Goal: Transaction & Acquisition: Purchase product/service

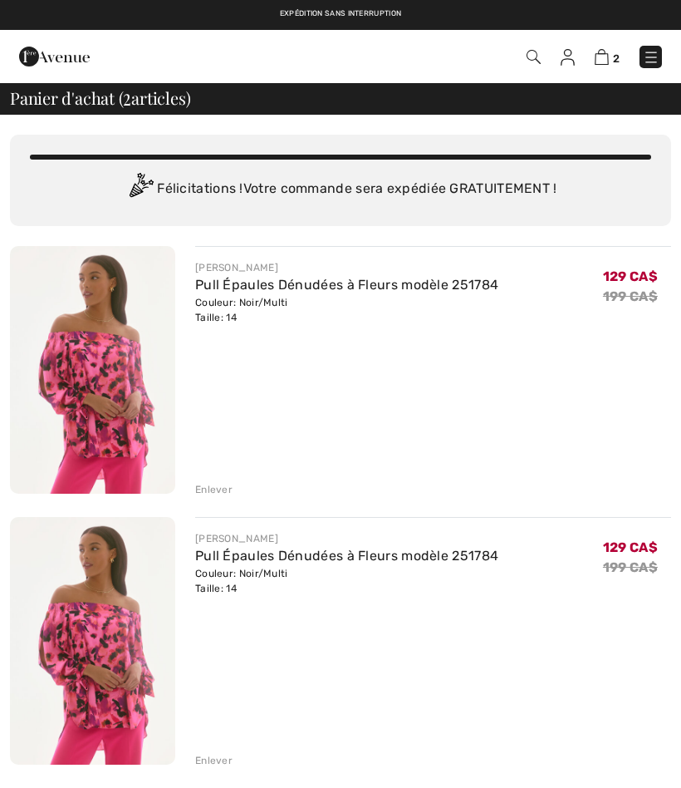
click at [221, 759] on div "Enlever" at bounding box center [213, 760] width 37 height 15
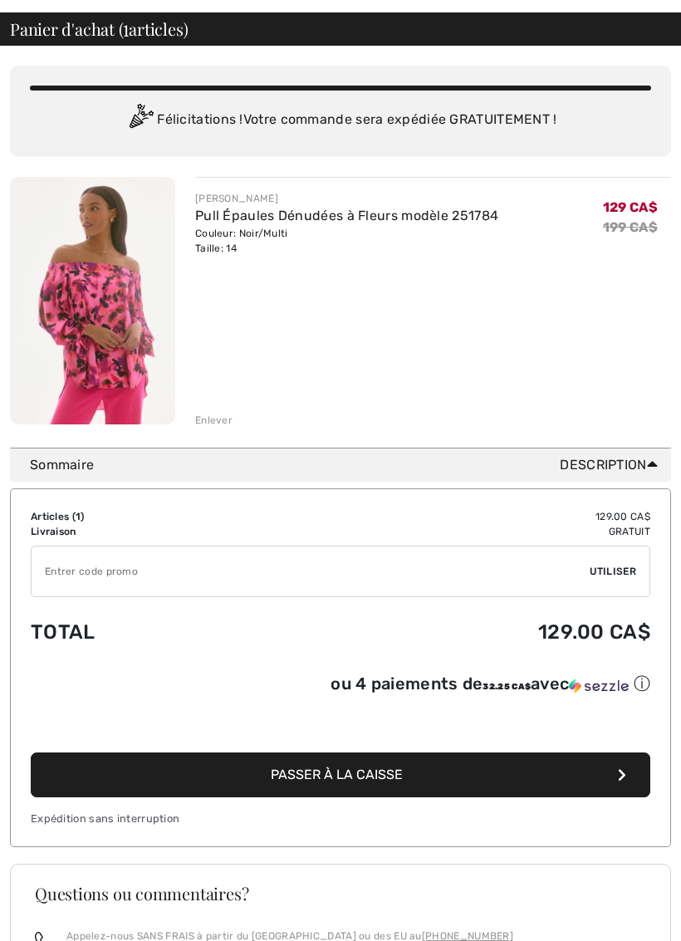
scroll to position [75, 0]
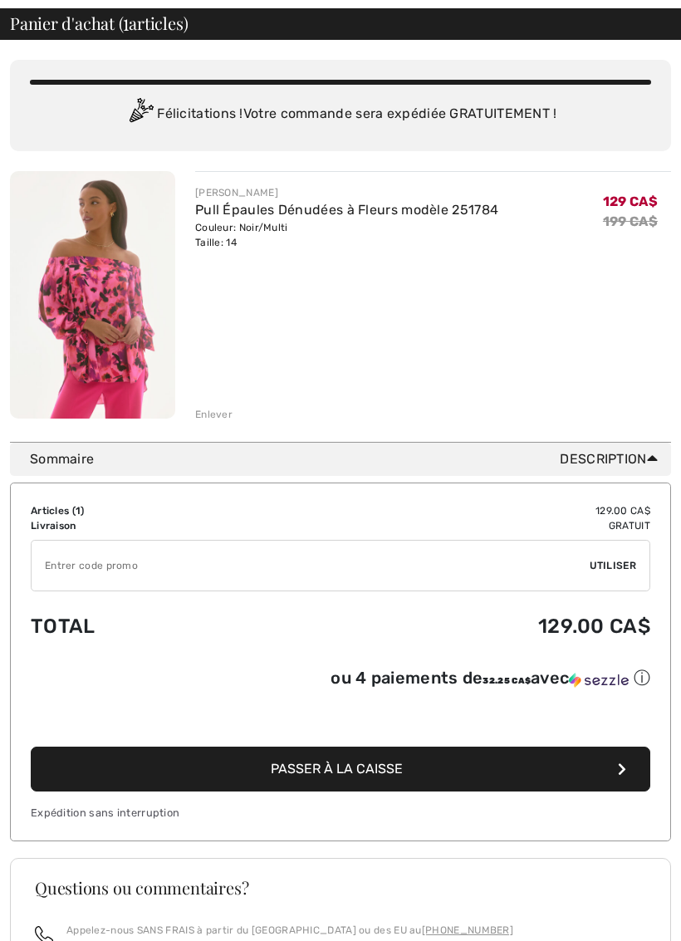
click at [53, 560] on input "TEXT" at bounding box center [311, 566] width 558 height 50
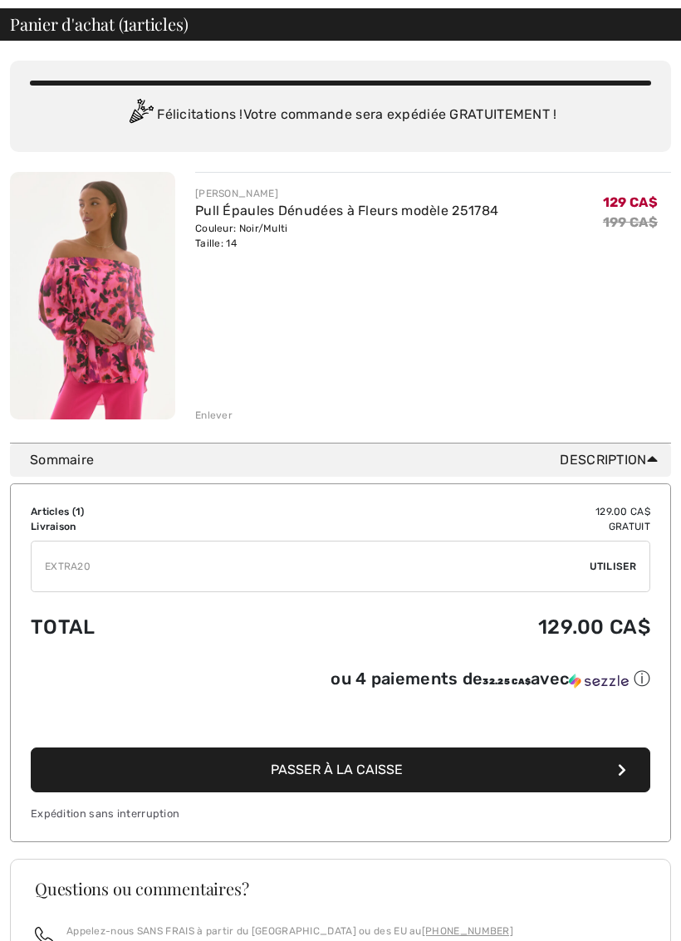
type input "EXTRA20"
click at [623, 567] on span "Utiliser" at bounding box center [613, 566] width 47 height 15
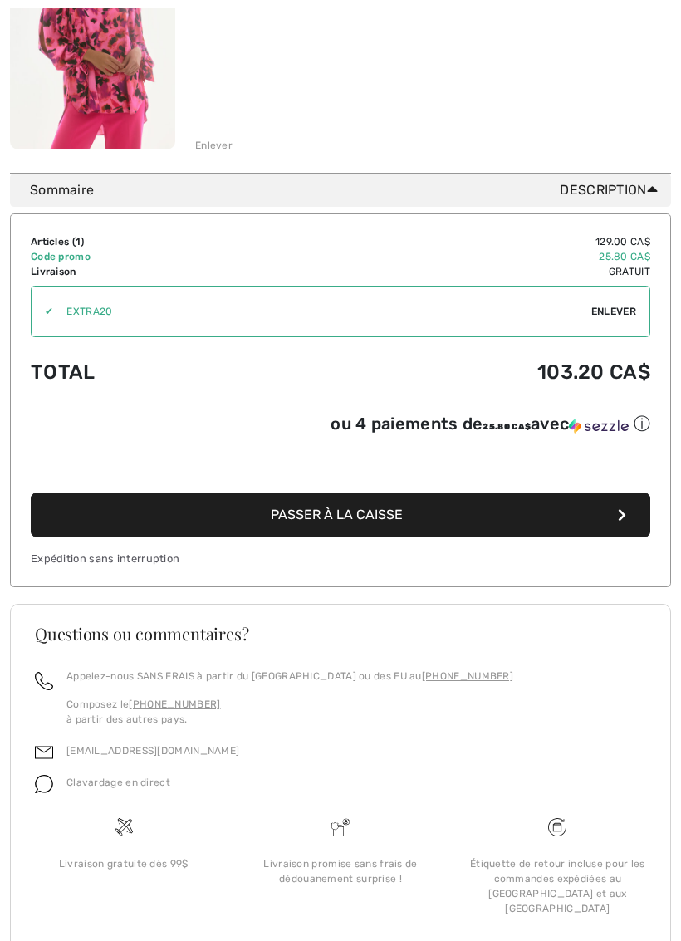
scroll to position [384, 0]
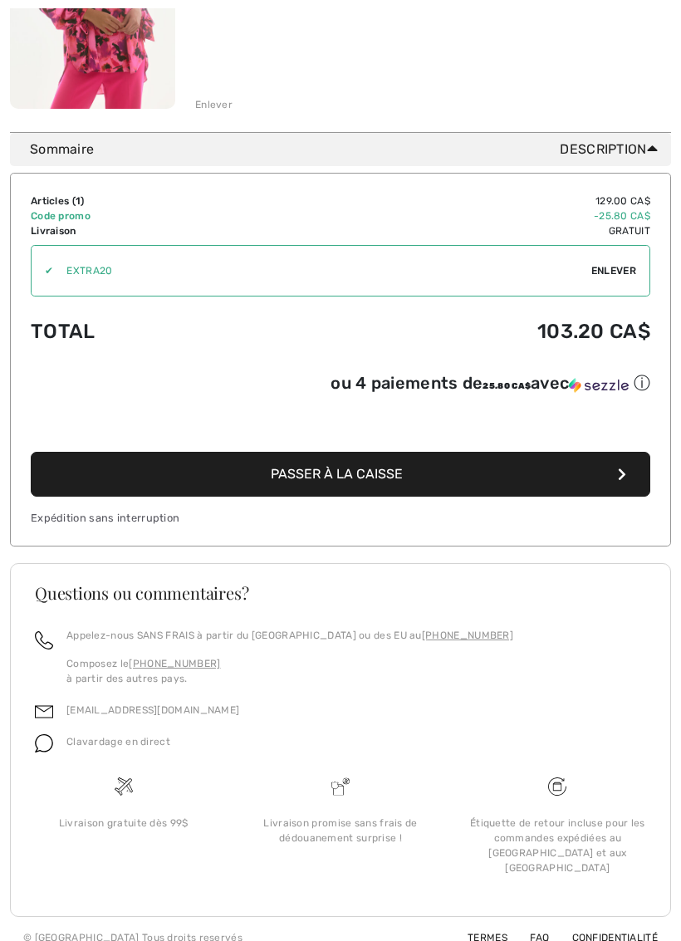
click at [388, 483] on span "Passer à la caisse" at bounding box center [337, 475] width 132 height 16
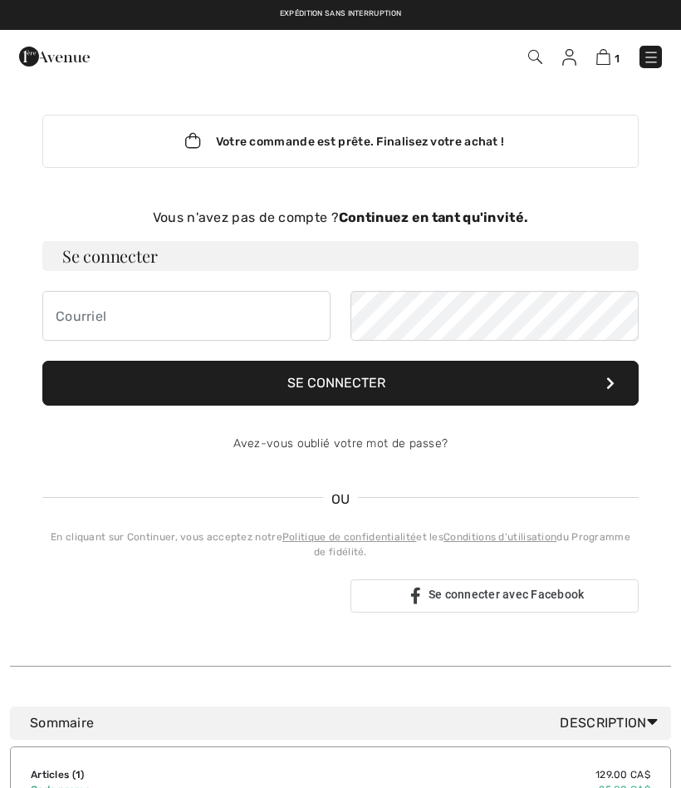
click at [447, 217] on strong "Continuez en tant qu'invité." at bounding box center [433, 217] width 189 height 16
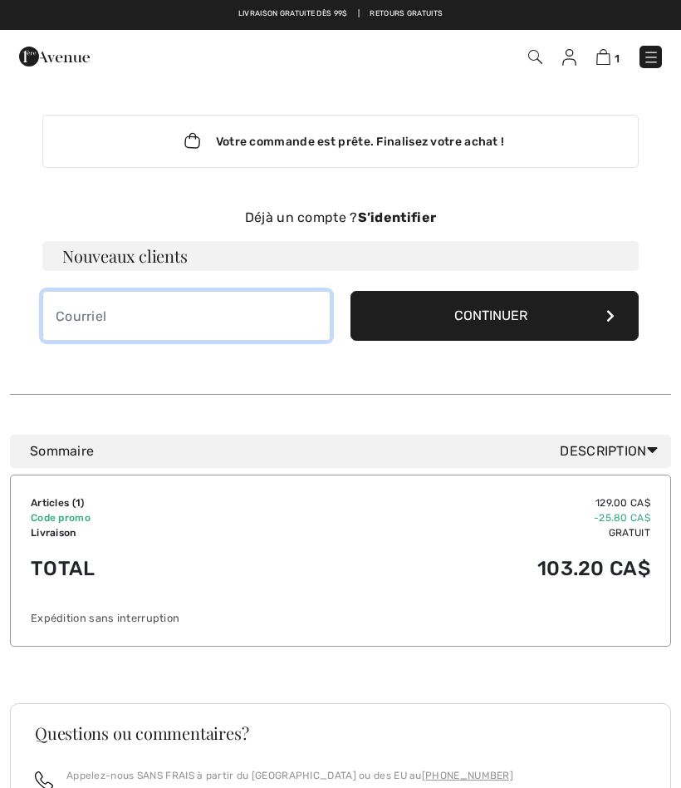
click at [76, 322] on input "email" at bounding box center [186, 316] width 288 height 50
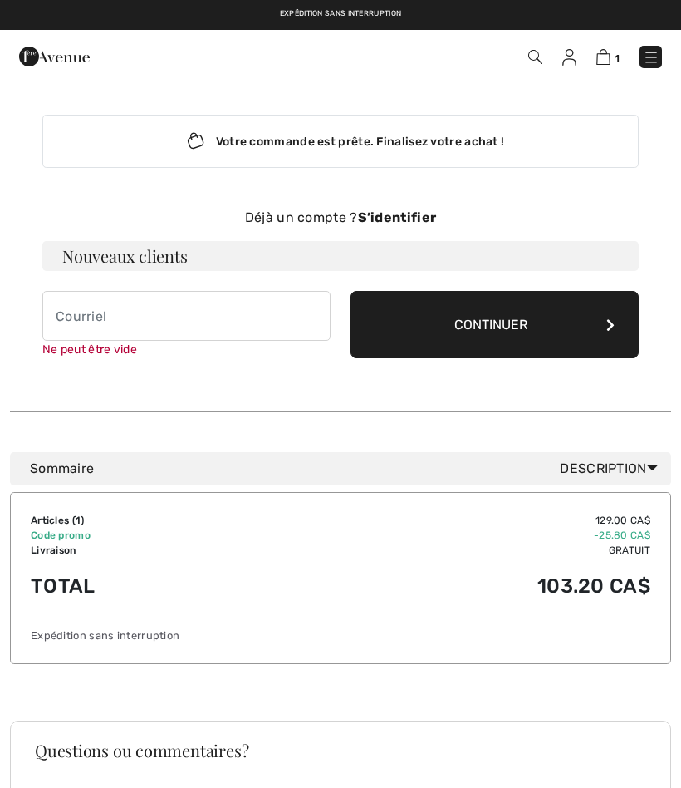
type input "[EMAIL_ADDRESS][DOMAIN_NAME]"
click at [525, 322] on button "Continuer" at bounding box center [495, 324] width 288 height 67
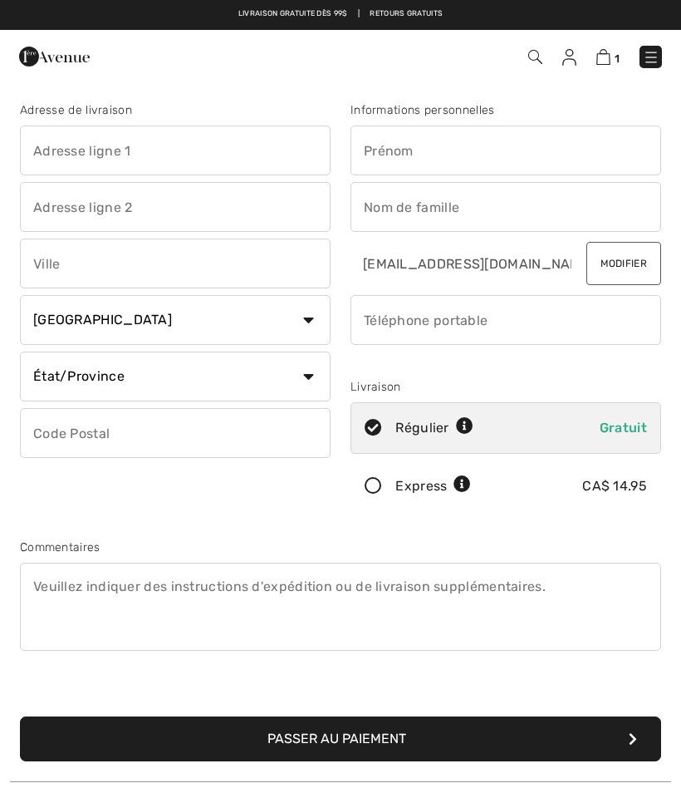
click at [57, 155] on input "text" at bounding box center [175, 150] width 311 height 50
type input "461 rue du Père Rouillard"
click at [82, 263] on input "text" at bounding box center [175, 263] width 311 height 50
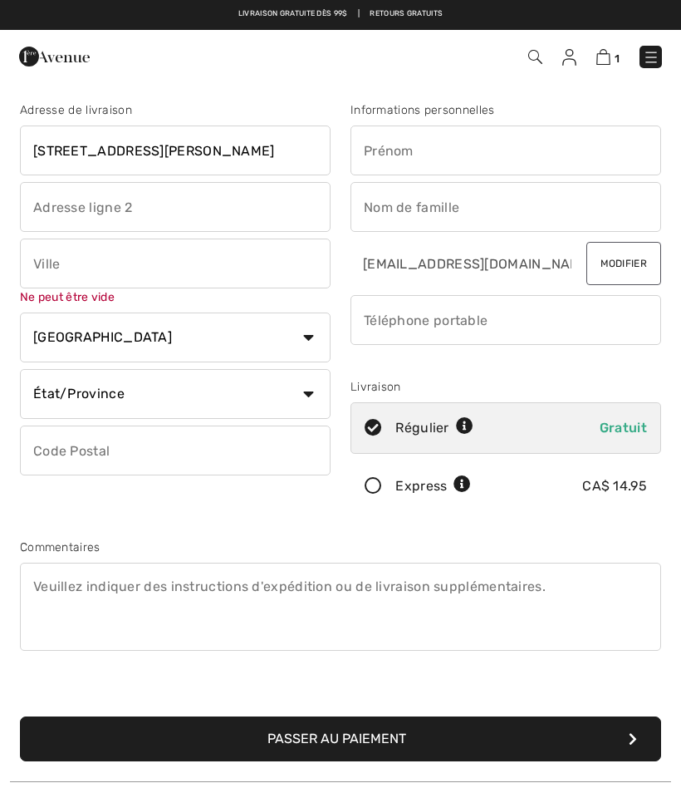
type input "Rimouski"
type input "Alary"
type input "G5L 5W7"
type input "Caroline"
click at [375, 334] on input "phone" at bounding box center [506, 320] width 311 height 50
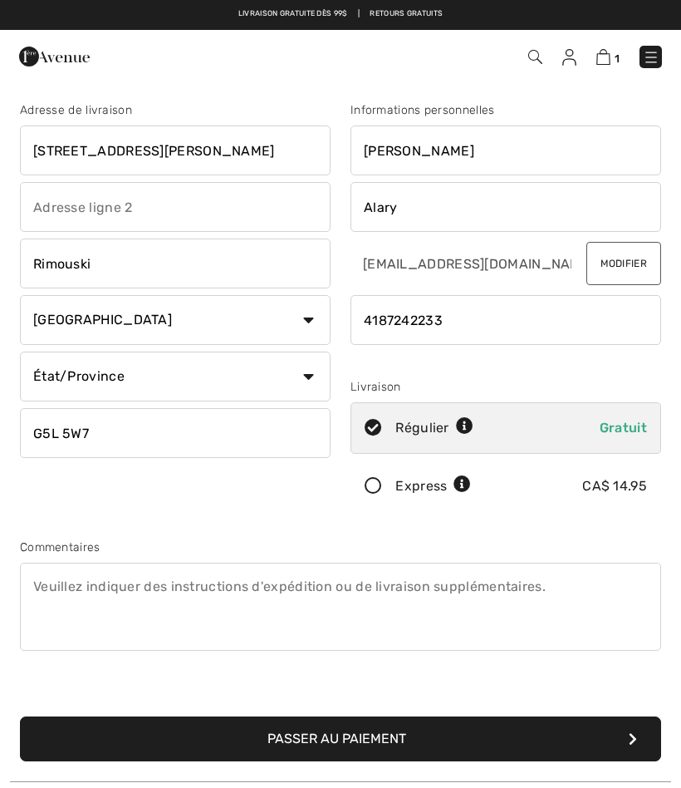
type input "4187242233"
click at [608, 51] on img at bounding box center [604, 57] width 14 height 16
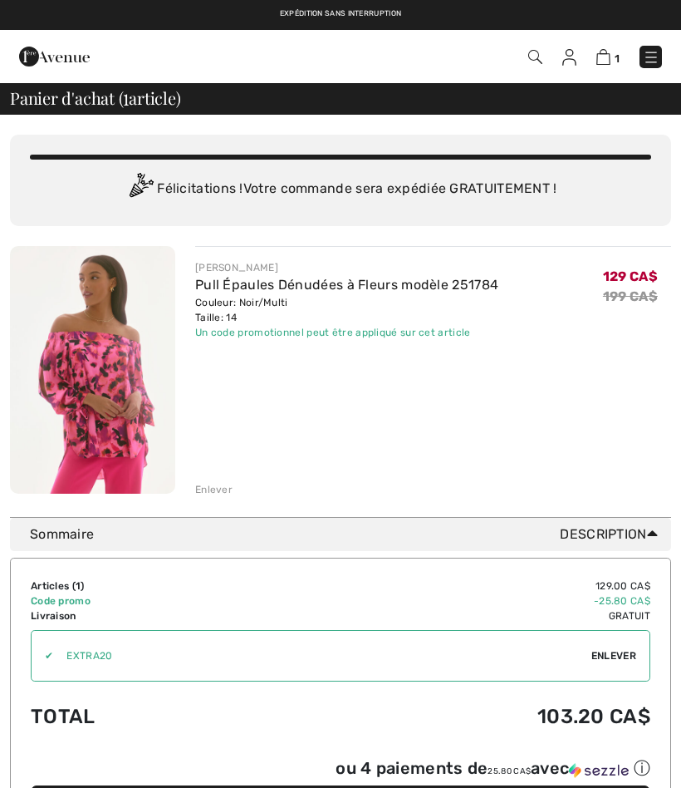
checkbox input "true"
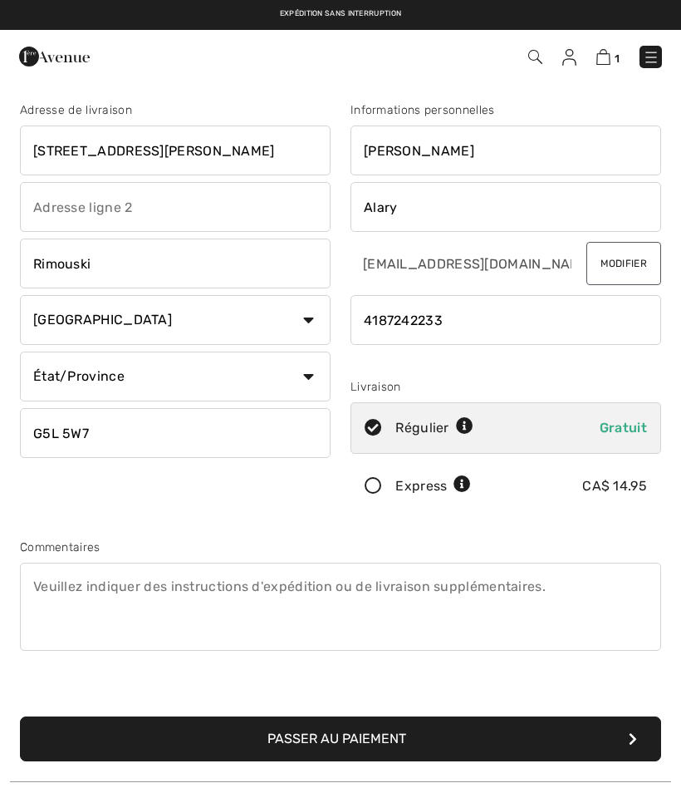
click at [350, 733] on button "Passer au paiement" at bounding box center [340, 738] width 641 height 45
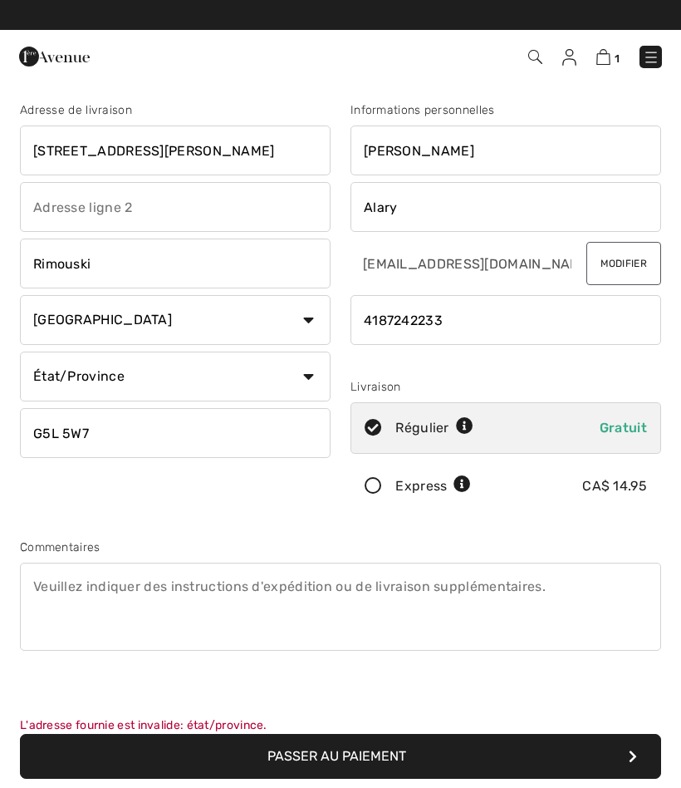
click at [531, 635] on textarea at bounding box center [340, 606] width 641 height 88
click at [314, 323] on select "Pays Canada États-Unis Afghanistan Afrique du Sud Aland Albanie Algérie Allemag…" at bounding box center [175, 320] width 311 height 50
click at [304, 380] on select "État/Province Alberta Colombie-Britannique Ile-du-Prince-Edward Manitoba Nouvea…" at bounding box center [175, 376] width 311 height 50
select select "QC"
click at [307, 321] on select "Pays Canada États-Unis Afghanistan Afrique du Sud Aland Albanie Algérie Allemag…" at bounding box center [175, 320] width 311 height 50
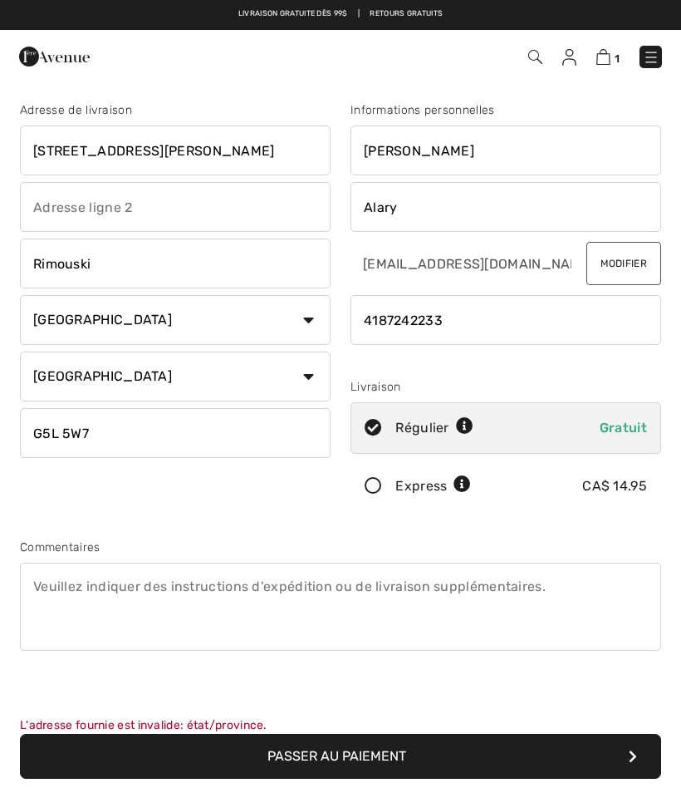
click at [316, 368] on select "État/Province Alberta Colombie-Britannique Ile-du-Prince-Edward Manitoba Nouvea…" at bounding box center [175, 376] width 311 height 50
click at [111, 426] on input "G5L 5W7" at bounding box center [175, 433] width 311 height 50
click at [195, 489] on div "Adresse de livraison 461 rue du Père Rouillard Rimouski Pays Canada États-Unis …" at bounding box center [175, 309] width 331 height 417
type input "G5L 5W7"
click at [165, 316] on select "Pays Canada États-Unis Afghanistan Afrique du Sud Aland Albanie Algérie Allemag…" at bounding box center [175, 320] width 311 height 50
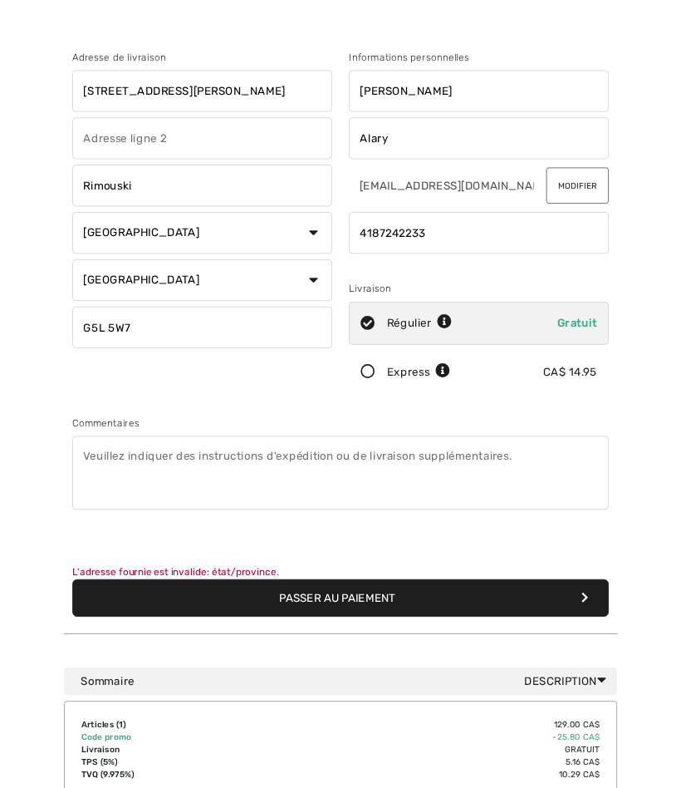
scroll to position [39, 0]
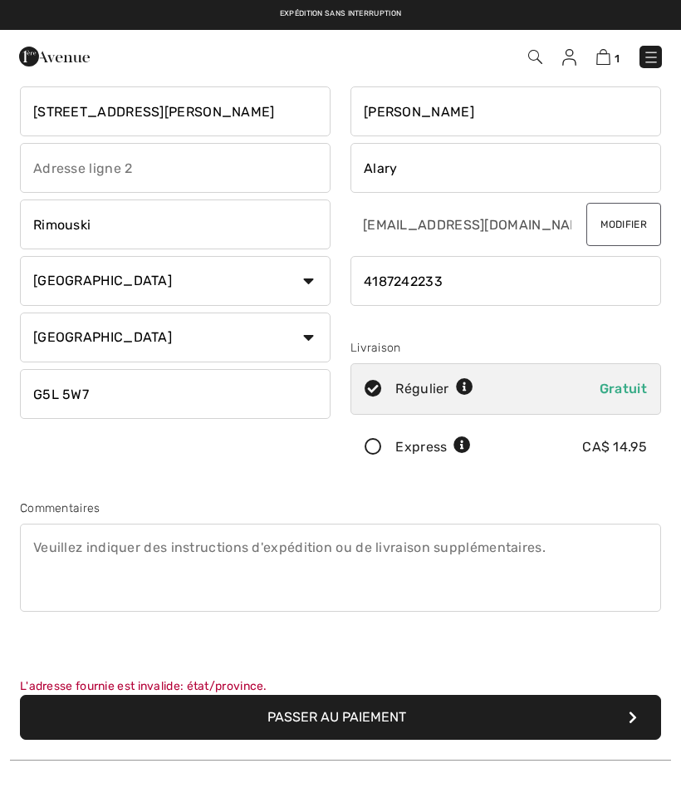
click at [376, 720] on button "Passer au paiement" at bounding box center [340, 717] width 641 height 45
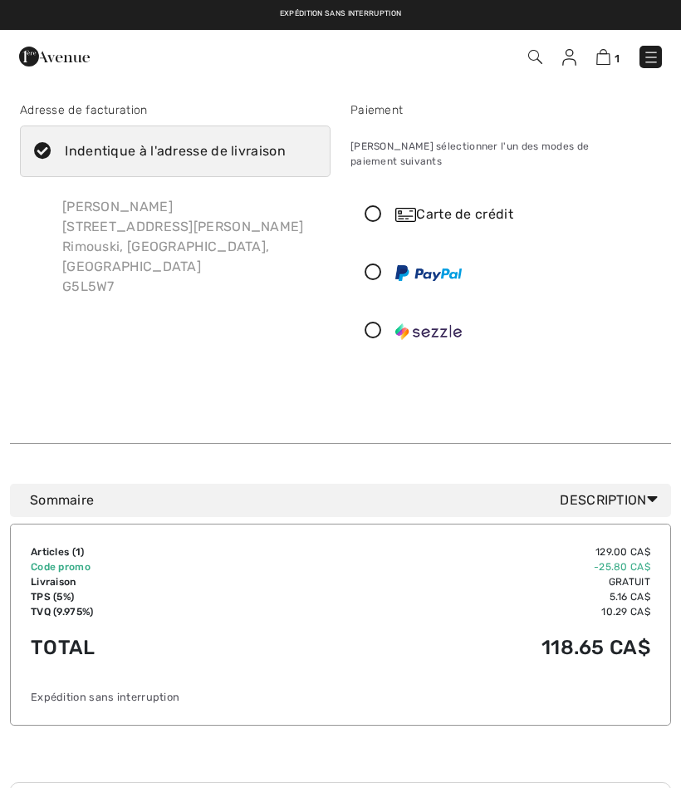
click at [375, 206] on icon at bounding box center [373, 214] width 44 height 17
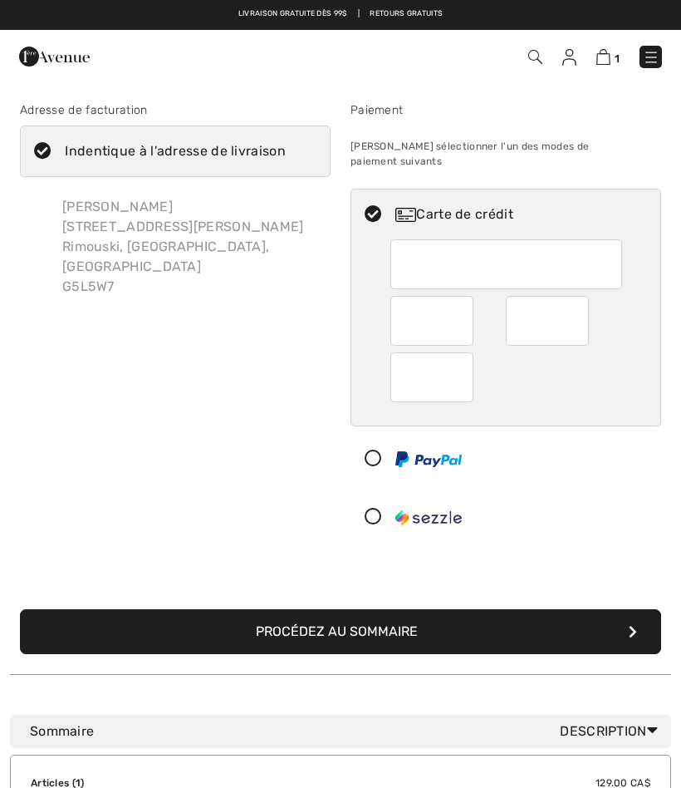
click at [414, 619] on button "Procédez au sommaire" at bounding box center [340, 631] width 641 height 45
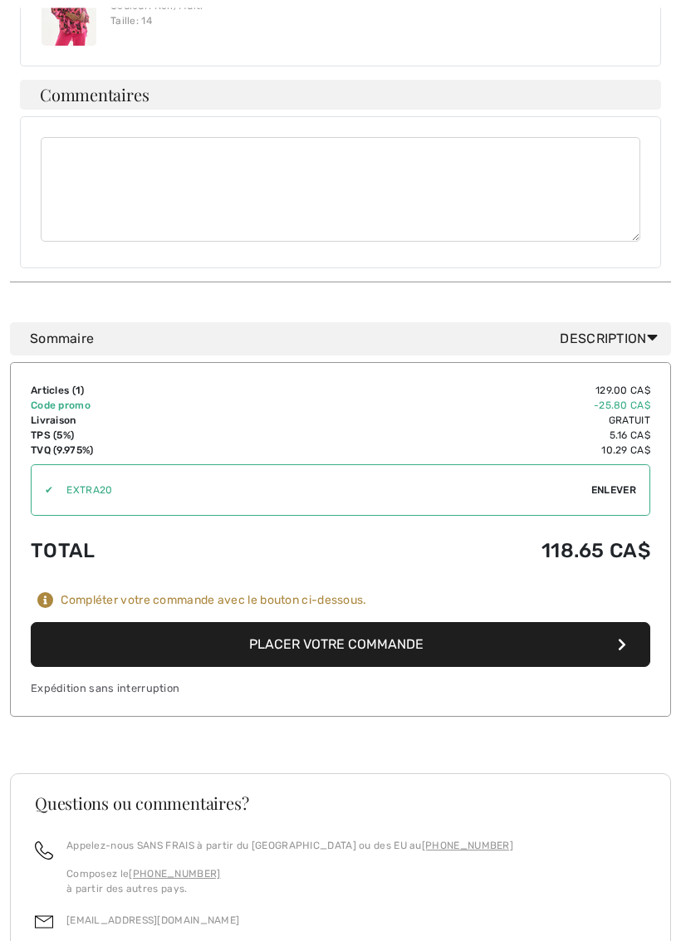
scroll to position [1142, 0]
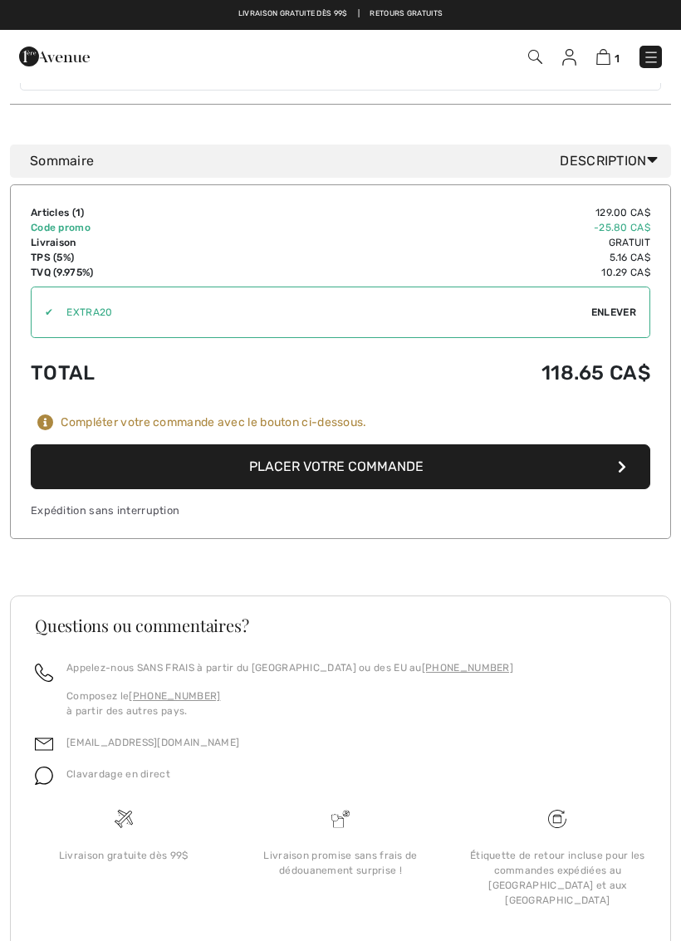
click at [386, 444] on button "Placer votre commande" at bounding box center [341, 466] width 620 height 45
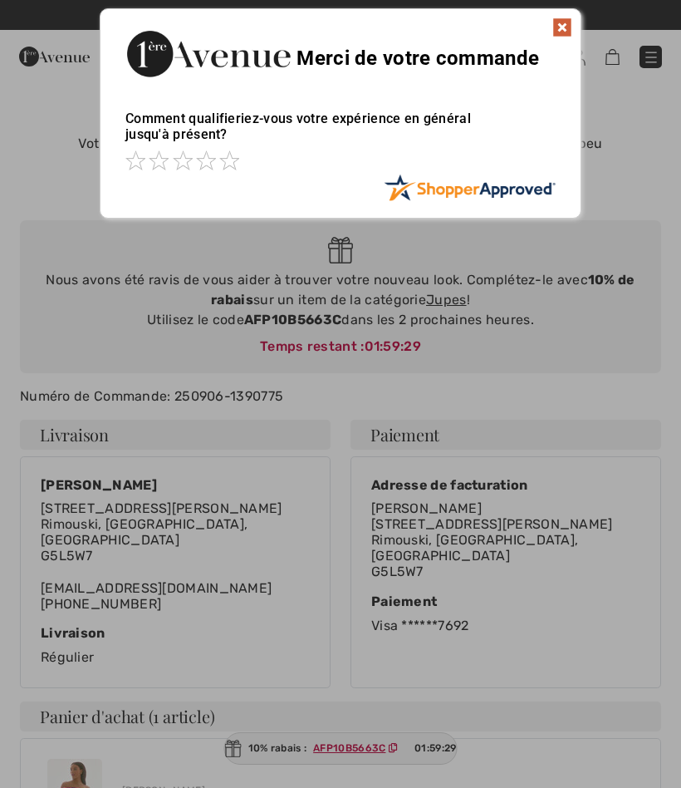
click at [562, 28] on img at bounding box center [563, 27] width 20 height 20
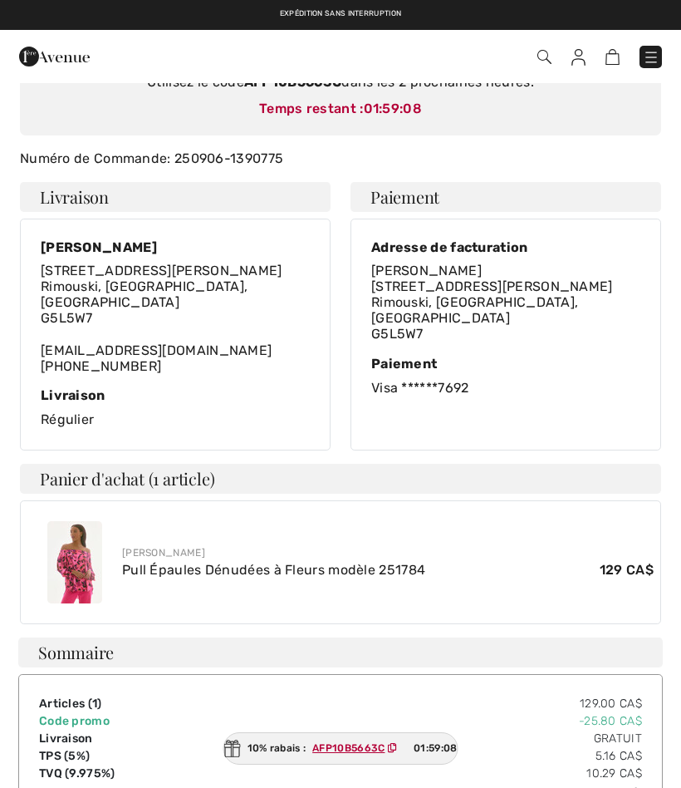
scroll to position [233, 0]
